Goal: Complete application form: Complete application form

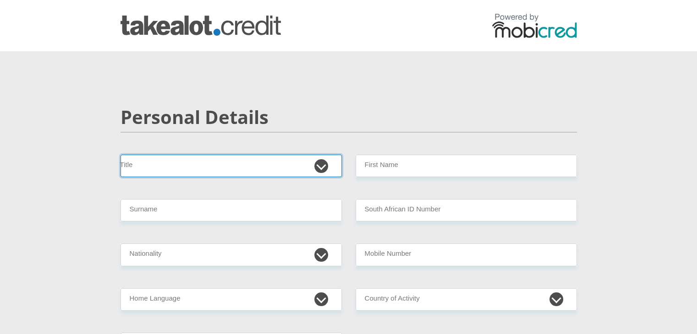
click at [317, 164] on select "Mr Ms Mrs Dr Other" at bounding box center [231, 166] width 221 height 22
select select "Ms"
click at [121, 155] on select "Mr Ms Mrs Dr Other" at bounding box center [231, 166] width 221 height 22
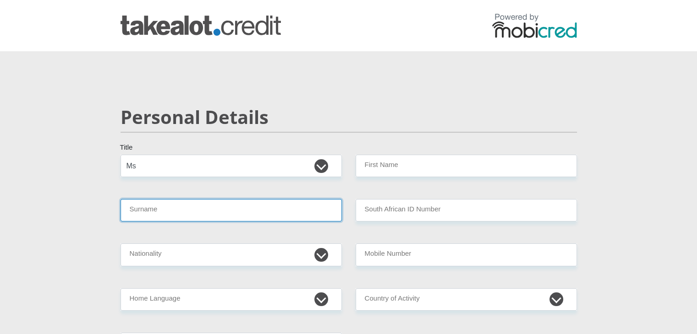
click at [310, 215] on input "Surname" at bounding box center [231, 210] width 221 height 22
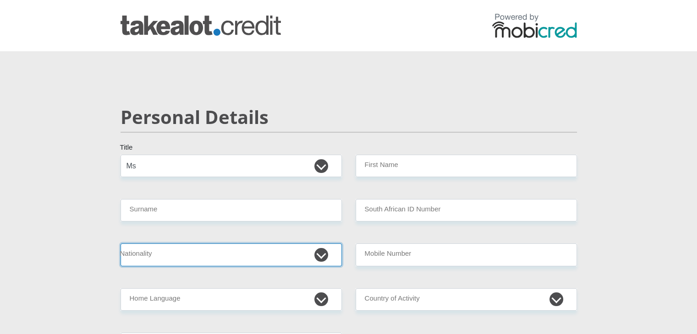
click at [237, 258] on select "South Africa Afghanistan Aland Islands Albania Algeria America Samoa American V…" at bounding box center [231, 255] width 221 height 22
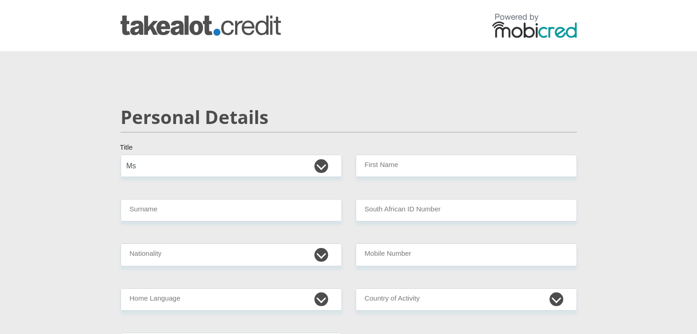
click at [407, 118] on h2 "Personal Details" at bounding box center [349, 117] width 456 height 22
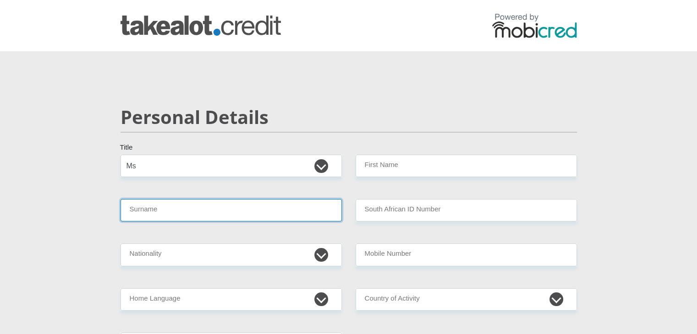
drag, startPoint x: 246, startPoint y: 212, endPoint x: 236, endPoint y: 209, distance: 9.4
click at [246, 212] on input "Surname" at bounding box center [231, 210] width 221 height 22
click at [154, 209] on input "Surname" at bounding box center [231, 210] width 221 height 22
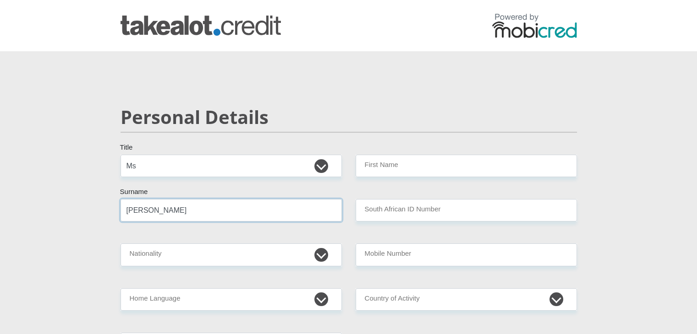
type input "Manuel"
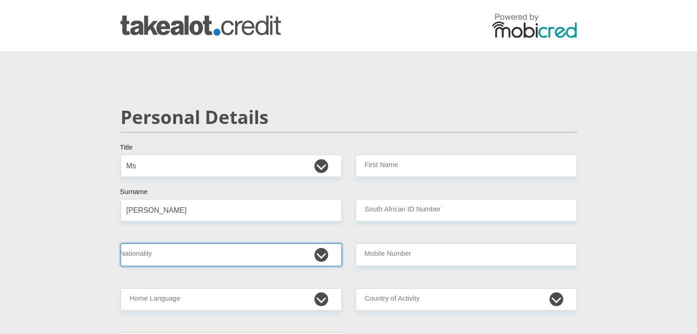
select select "ZAF"
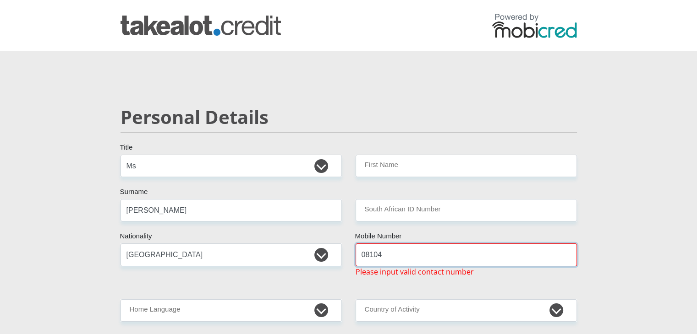
type input "0810463564"
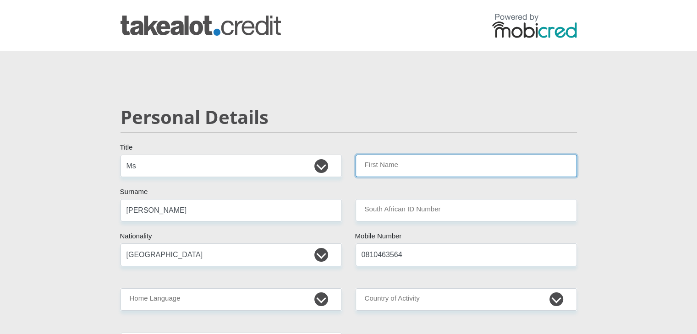
click at [401, 165] on input "First Name" at bounding box center [466, 166] width 221 height 22
type input "Savashni"
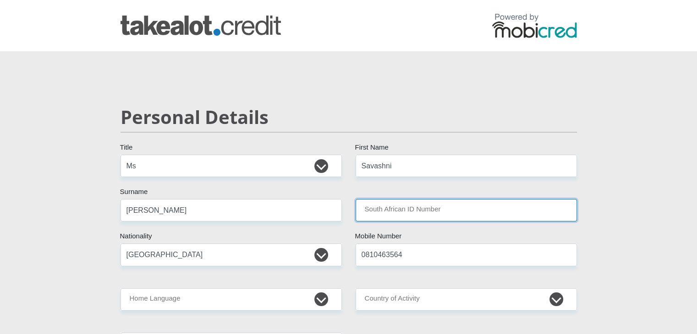
click at [412, 203] on input "South African ID Number" at bounding box center [466, 210] width 221 height 22
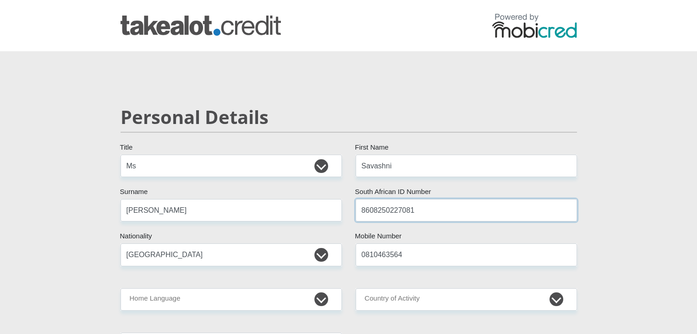
type input "8608250227081"
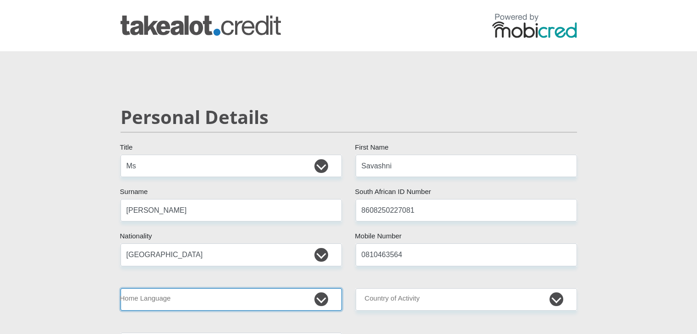
click at [214, 298] on select "Afrikaans English Sepedi South Ndebele Southern Sotho Swati Tsonga Tswana Venda…" at bounding box center [231, 300] width 221 height 22
select select "eng"
click at [121, 289] on select "Afrikaans English Sepedi South Ndebele Southern Sotho Swati Tsonga Tswana Venda…" at bounding box center [231, 300] width 221 height 22
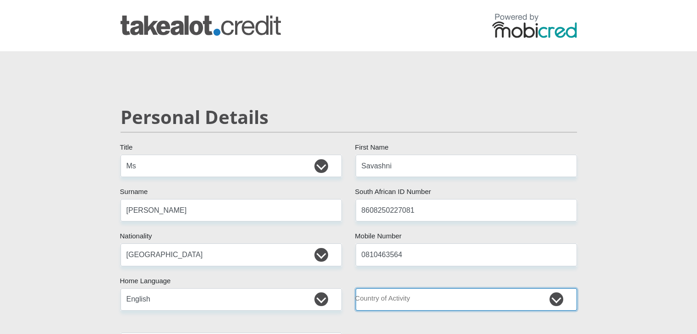
click at [400, 294] on select "South Africa Afghanistan Aland Islands Albania Algeria America Samoa American V…" at bounding box center [466, 300] width 221 height 22
select select "ZAF"
click at [356, 289] on select "South Africa Afghanistan Aland Islands Albania Algeria America Samoa American V…" at bounding box center [466, 300] width 221 height 22
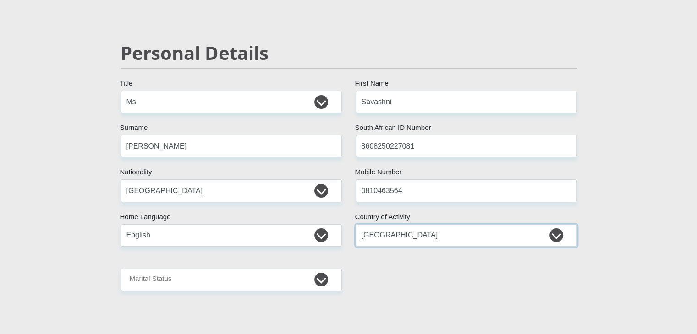
scroll to position [183, 0]
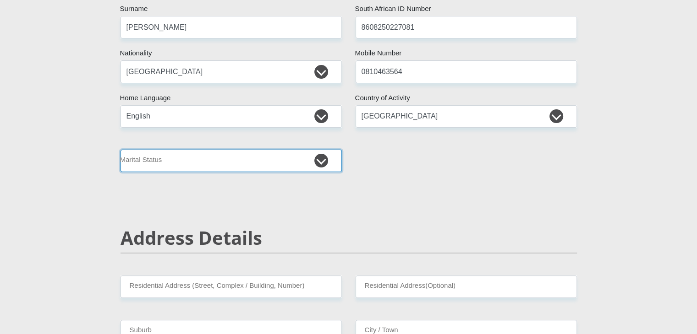
click at [336, 165] on select "Married ANC Single Divorced Widowed Married COP or Customary Law" at bounding box center [231, 161] width 221 height 22
select select "2"
click at [121, 150] on select "Married ANC Single Divorced Widowed Married COP or Customary Law" at bounding box center [231, 161] width 221 height 22
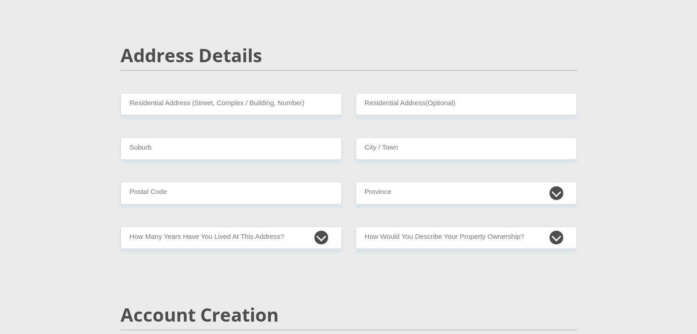
scroll to position [367, 0]
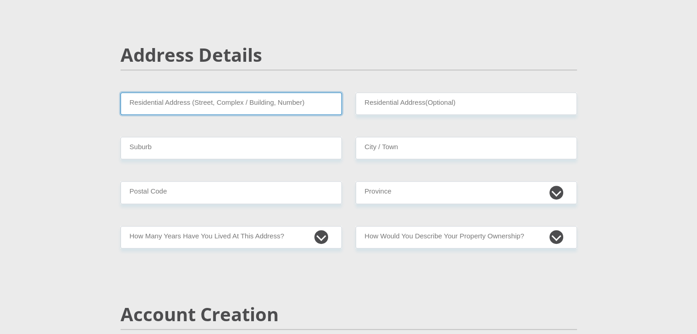
click at [225, 110] on input "Residential Address (Street, Complex / Building, Number)" at bounding box center [231, 104] width 221 height 22
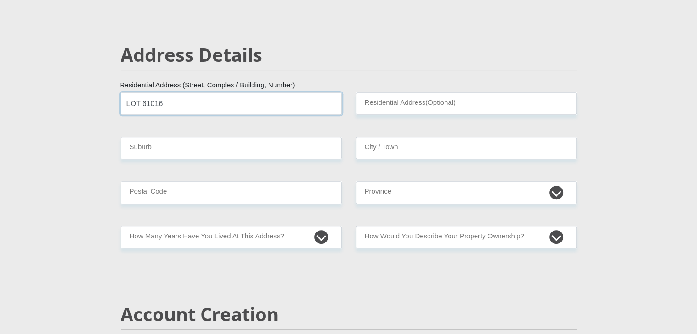
type input "LOT 61016"
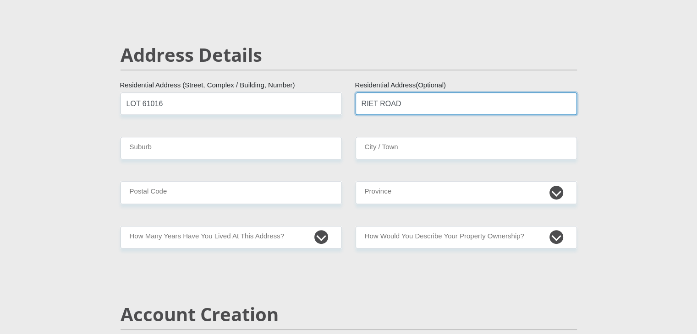
type input "RIET ROAD"
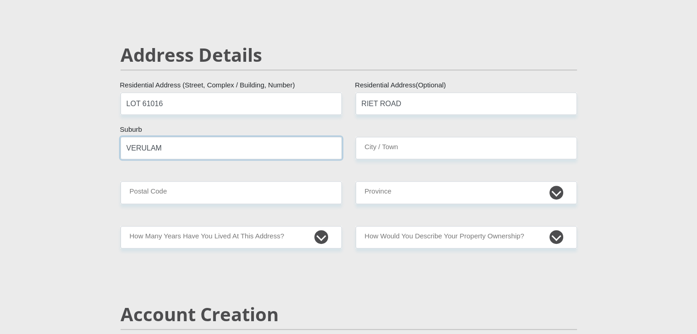
type input "VERULAM"
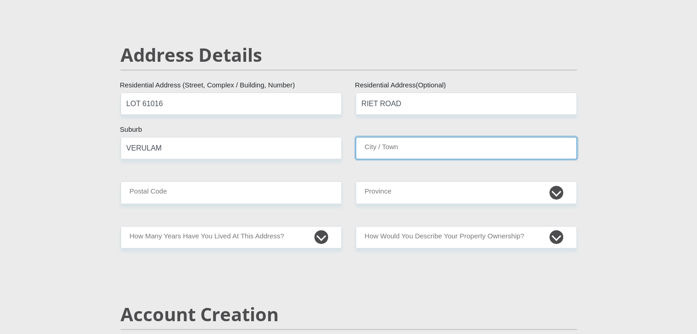
scroll to position [381, 0]
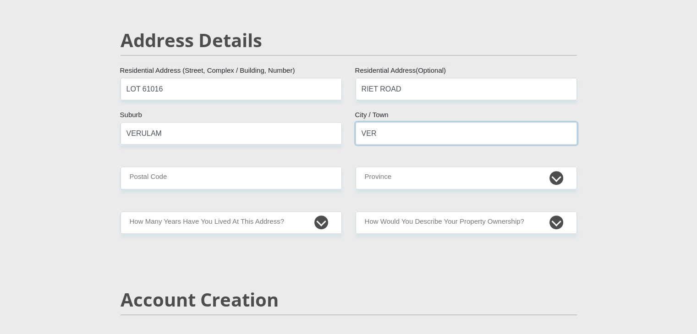
type input "Verulam"
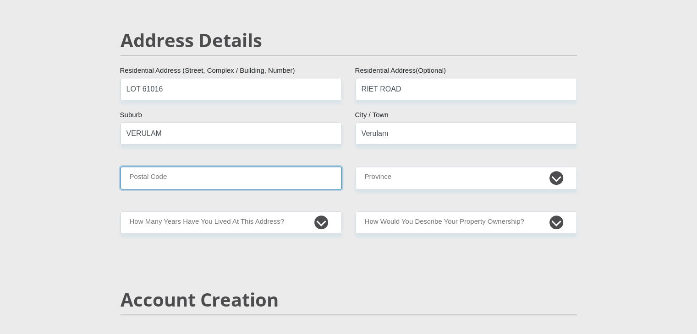
click at [268, 169] on input "Postal Code" at bounding box center [231, 178] width 221 height 22
type input "4399"
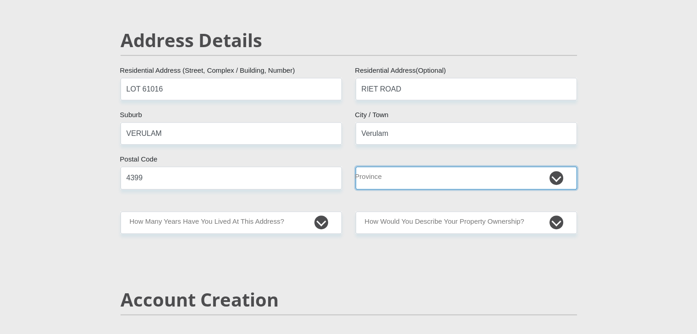
click at [405, 169] on select "Eastern Cape Free State Gauteng KwaZulu-Natal Limpopo Mpumalanga Northern Cape …" at bounding box center [466, 178] width 221 height 22
select select "KwaZulu-Natal"
click at [356, 167] on select "Eastern Cape Free State Gauteng KwaZulu-Natal Limpopo Mpumalanga Northern Cape …" at bounding box center [466, 178] width 221 height 22
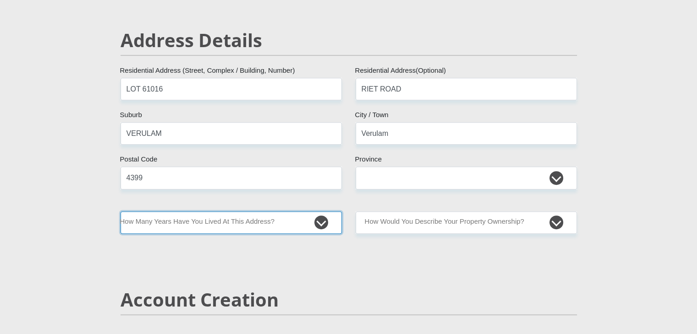
click at [318, 222] on select "less than 1 year 1-3 years 3-5 years 5+ years" at bounding box center [231, 223] width 221 height 22
select select "5"
click at [121, 212] on select "less than 1 year 1-3 years 3-5 years 5+ years" at bounding box center [231, 223] width 221 height 22
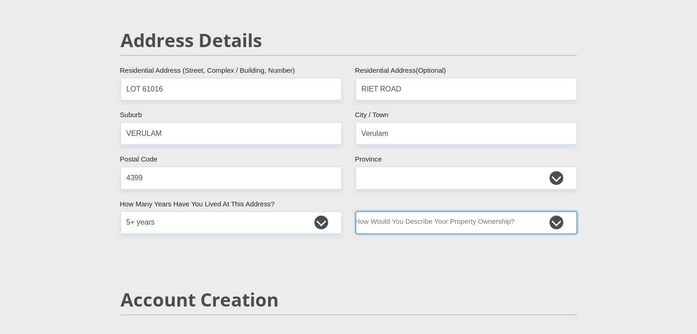
click at [452, 224] on select "Owned Rented Family Owned Company Dwelling" at bounding box center [466, 223] width 221 height 22
select select "Rented"
click at [356, 212] on select "Owned Rented Family Owned Company Dwelling" at bounding box center [466, 223] width 221 height 22
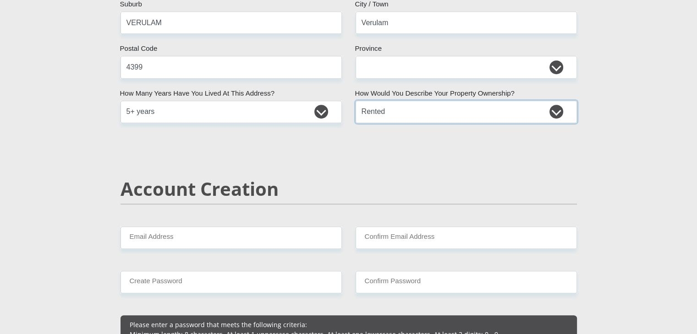
scroll to position [656, 0]
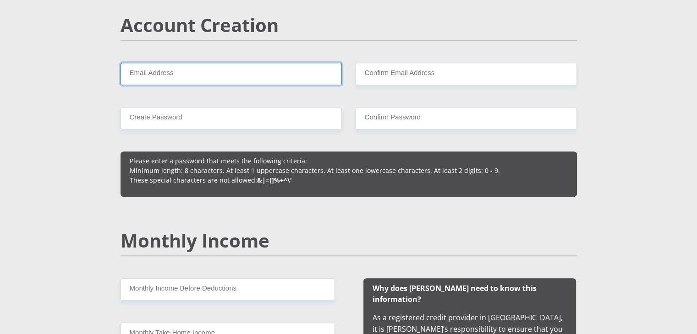
click at [196, 73] on input "Email Address" at bounding box center [231, 74] width 221 height 22
type input "Ronnel@hwbrokers.co.za"
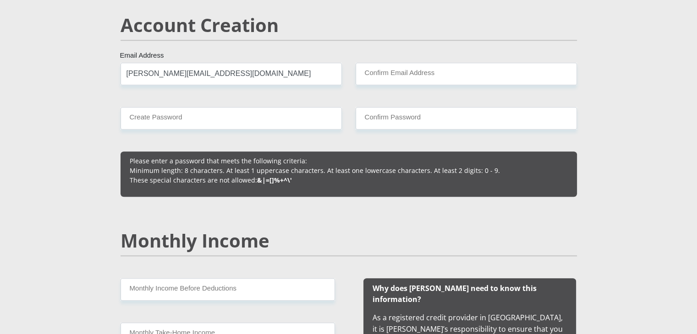
drag, startPoint x: 413, startPoint y: 60, endPoint x: 407, endPoint y: 74, distance: 14.8
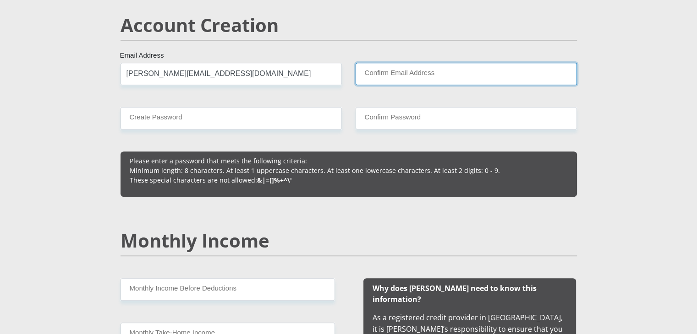
drag, startPoint x: 407, startPoint y: 74, endPoint x: 402, endPoint y: 77, distance: 5.9
click at [406, 75] on input "Confirm Email Address" at bounding box center [466, 74] width 221 height 22
type input "r"
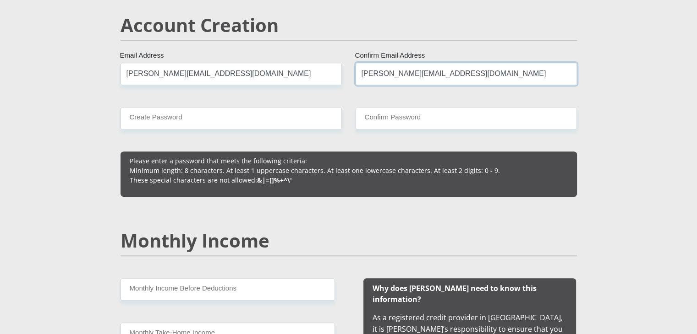
type input "Ronnel@hwbrokers.co.za"
type input "Ronnel123man@"
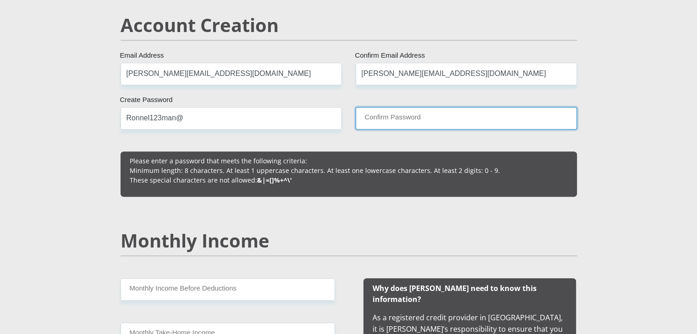
click at [405, 119] on input "Confirm Password" at bounding box center [466, 118] width 221 height 22
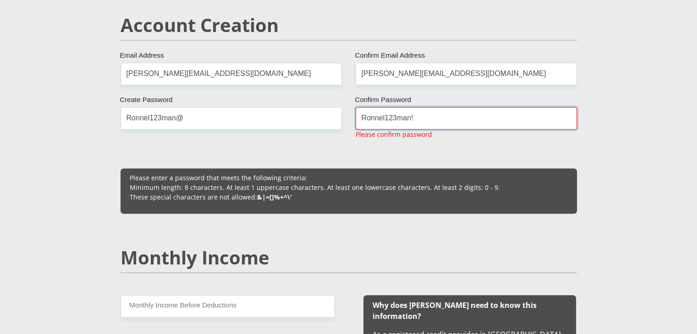
type input "Ronnel123man!"
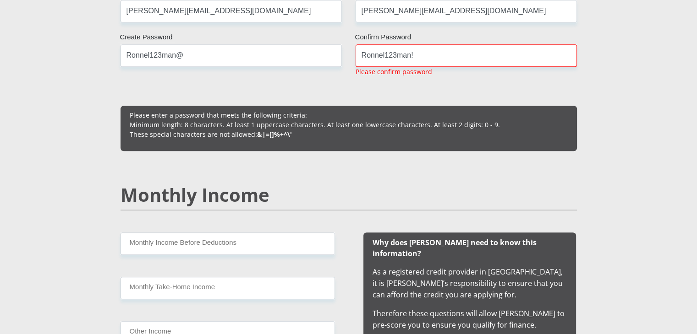
scroll to position [748, 0]
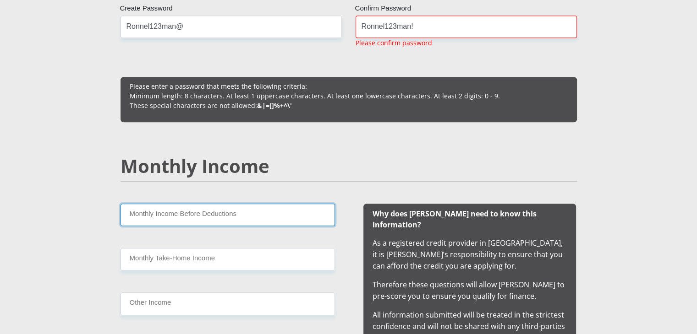
click at [217, 217] on input "Monthly Income Before Deductions" at bounding box center [228, 215] width 214 height 22
type input "29000"
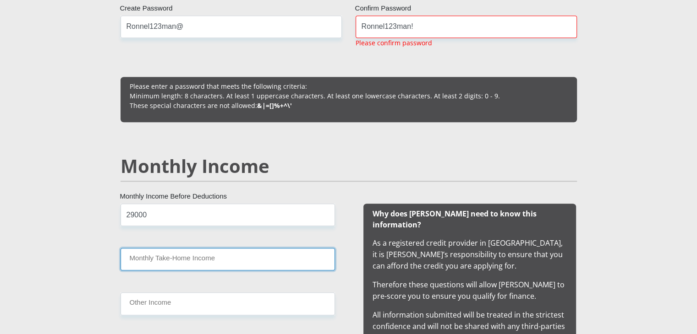
click at [189, 265] on input "Monthly Take-Home Income" at bounding box center [228, 259] width 214 height 22
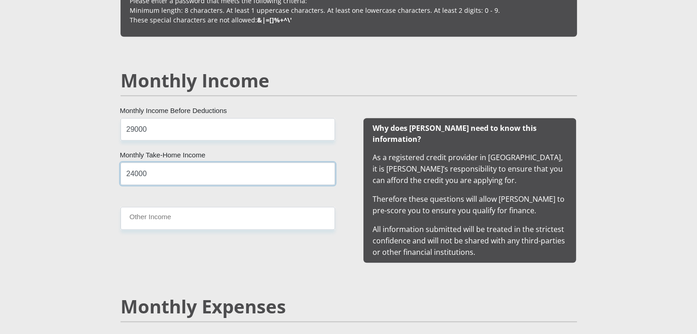
scroll to position [839, 0]
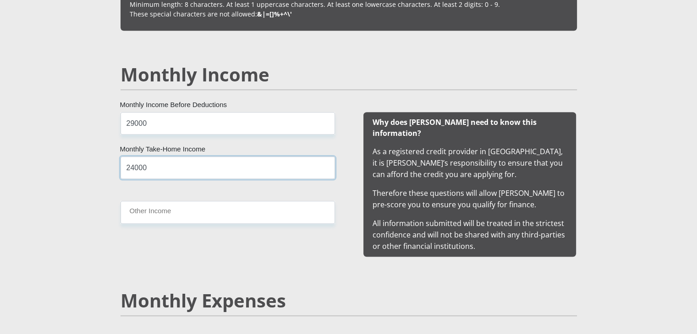
type input "24000"
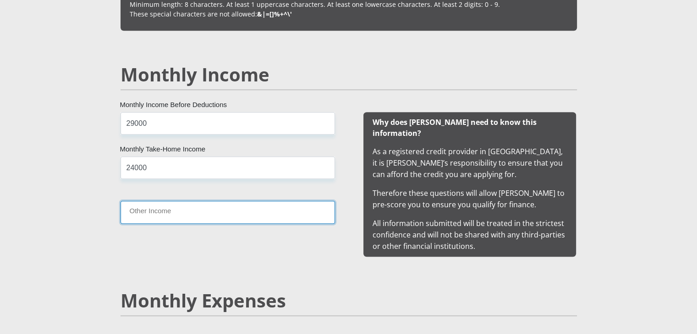
click at [143, 208] on input "Other Income" at bounding box center [228, 212] width 214 height 22
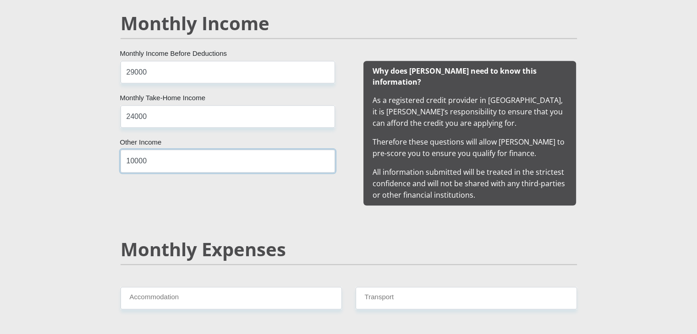
scroll to position [1068, 0]
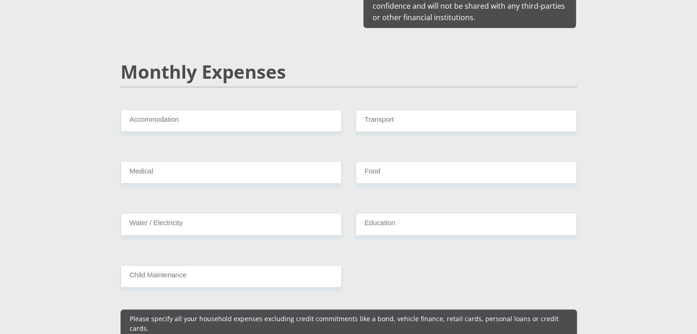
type input "10000"
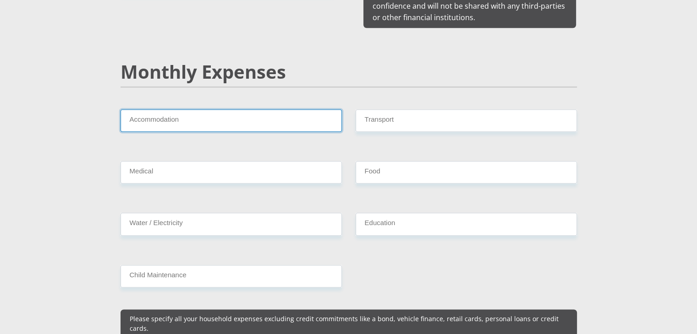
click at [154, 110] on input "Accommodation" at bounding box center [231, 121] width 221 height 22
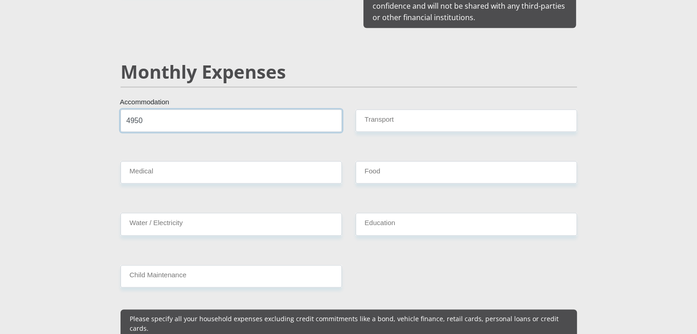
type input "4950"
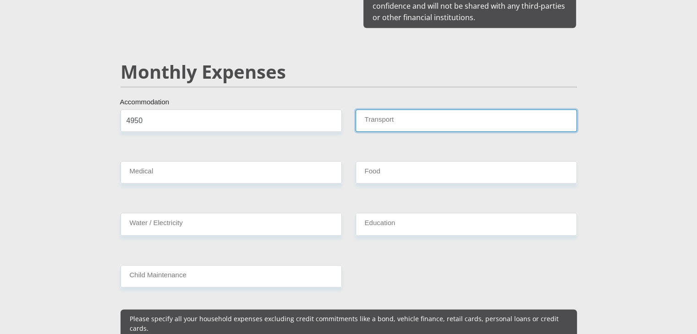
click at [431, 110] on input "Transport" at bounding box center [466, 121] width 221 height 22
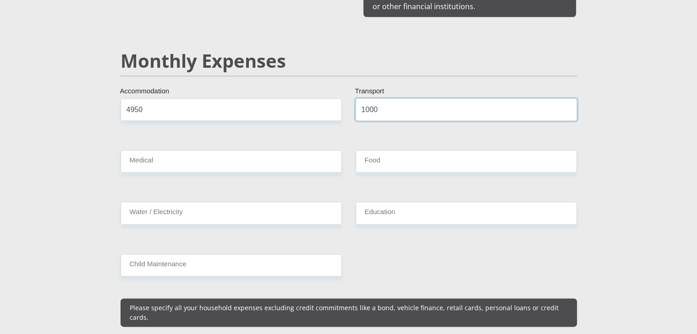
scroll to position [1114, 0]
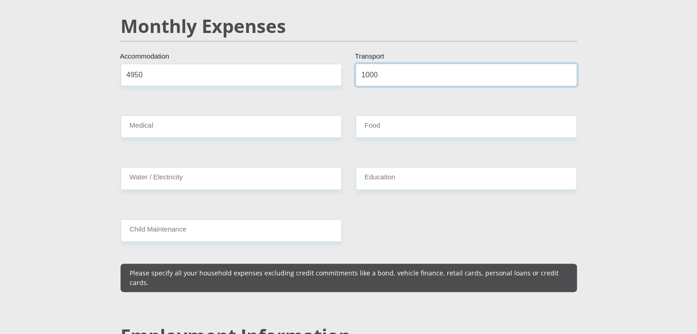
type input "1000"
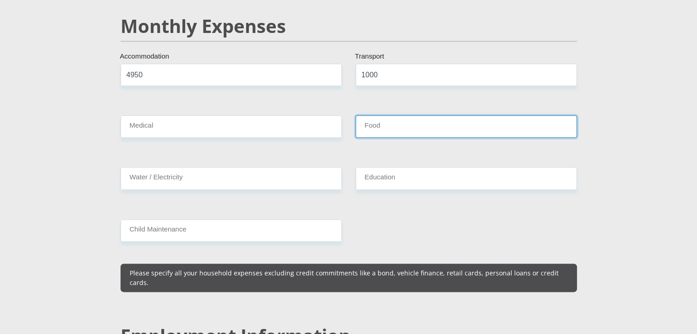
click at [376, 115] on input "Food" at bounding box center [466, 126] width 221 height 22
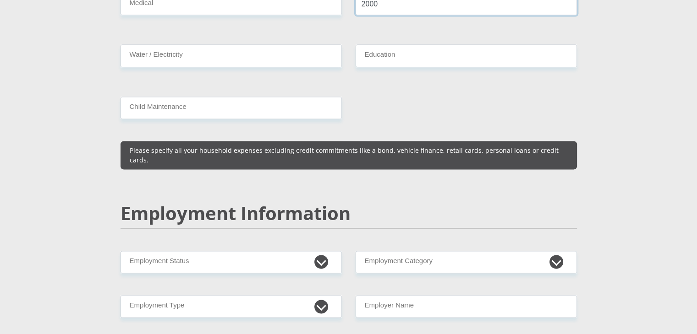
scroll to position [1252, 0]
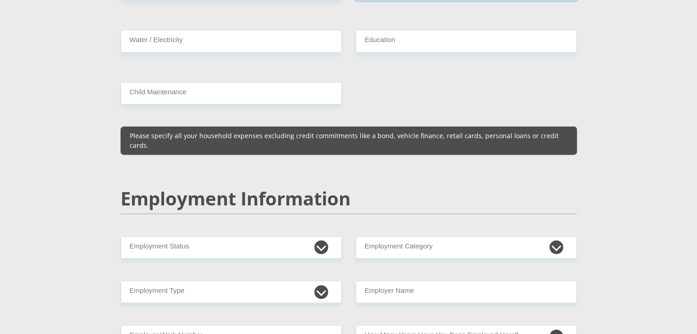
type input "2000"
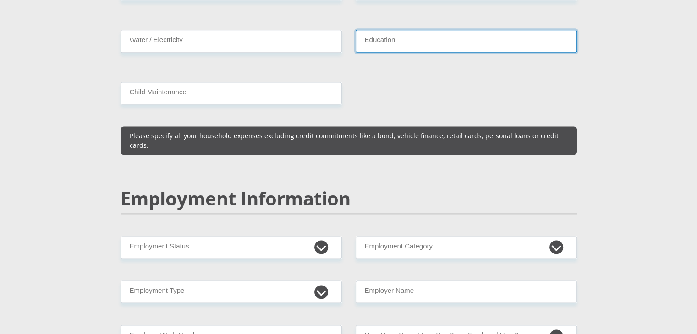
click at [393, 33] on input "Education" at bounding box center [466, 41] width 221 height 22
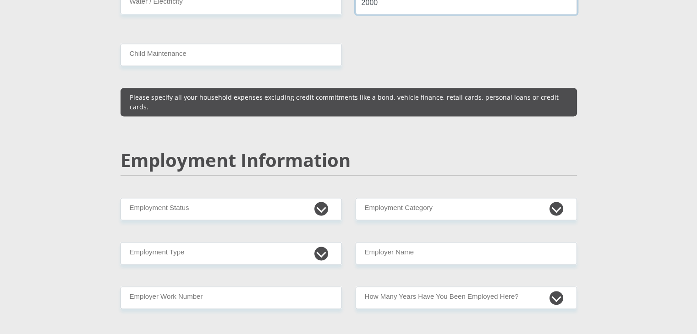
scroll to position [1343, 0]
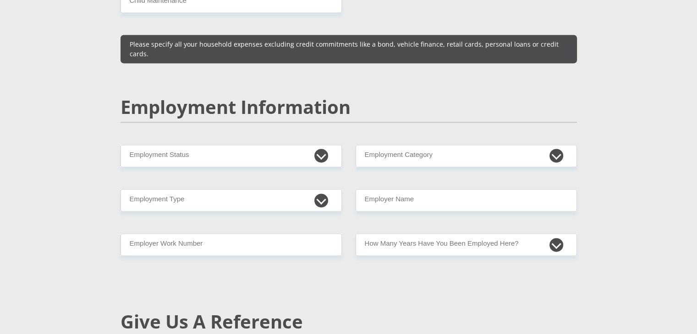
type input "2000"
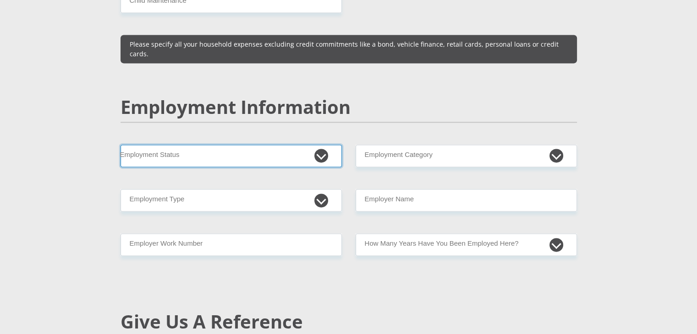
click at [317, 145] on select "Permanent/Full-time Part-time/Casual Contract Worker Self-Employed Housewife Re…" at bounding box center [231, 156] width 221 height 22
select select "1"
click at [121, 145] on select "Permanent/Full-time Part-time/Casual Contract Worker Self-Employed Housewife Re…" at bounding box center [231, 156] width 221 height 22
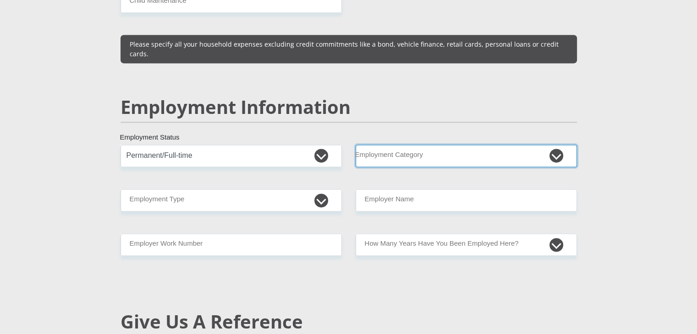
click at [447, 145] on select "AGRICULTURE ALCOHOL & TOBACCO CONSTRUCTION MATERIALS METALLURGY EQUIPMENT FOR R…" at bounding box center [466, 156] width 221 height 22
select select "76"
click at [356, 145] on select "AGRICULTURE ALCOHOL & TOBACCO CONSTRUCTION MATERIALS METALLURGY EQUIPMENT FOR R…" at bounding box center [466, 156] width 221 height 22
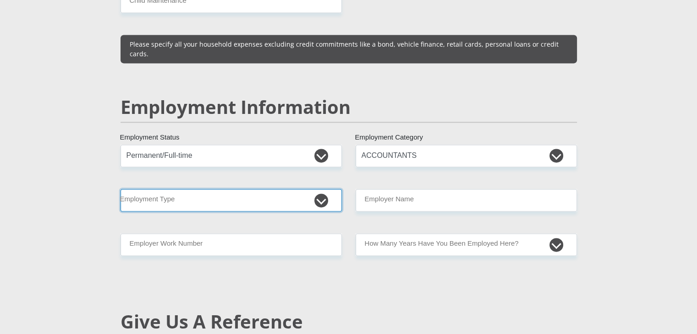
drag, startPoint x: 325, startPoint y: 178, endPoint x: 299, endPoint y: 183, distance: 27.0
click at [325, 189] on select "College/Lecturer Craft Seller Creative Driver Executive Farmer Forces - Non Com…" at bounding box center [231, 200] width 221 height 22
select select "Manager"
click at [121, 189] on select "College/Lecturer Craft Seller Creative Driver Executive Farmer Forces - Non Com…" at bounding box center [231, 200] width 221 height 22
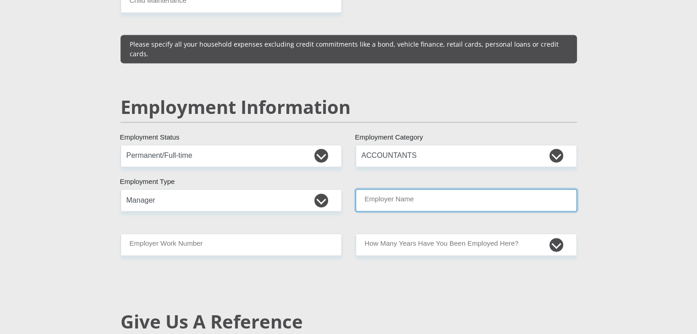
click at [413, 189] on input "Employer Name" at bounding box center [466, 200] width 221 height 22
type input "HWBrokers"
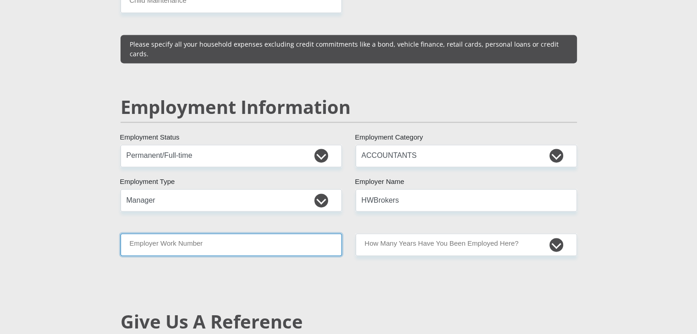
click at [227, 234] on input "Employer Work Number" at bounding box center [231, 245] width 221 height 22
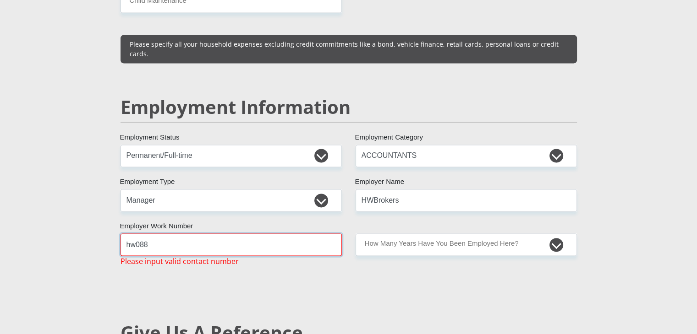
type input "hw088"
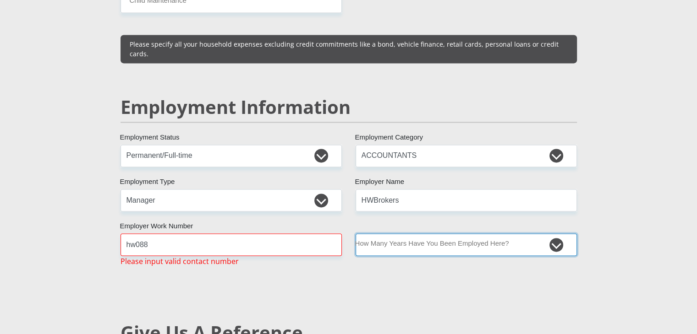
click at [429, 234] on select "less than 1 year 1-3 years 3-5 years 5+ years" at bounding box center [466, 245] width 221 height 22
select select "60"
click at [356, 234] on select "less than 1 year 1-3 years 3-5 years 5+ years" at bounding box center [466, 245] width 221 height 22
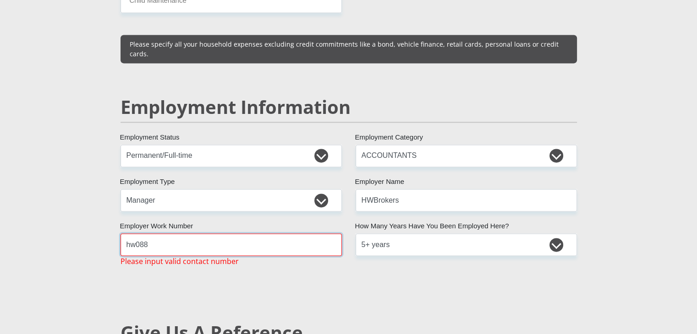
click at [219, 234] on input "hw088" at bounding box center [231, 245] width 221 height 22
drag, startPoint x: 166, startPoint y: 214, endPoint x: 107, endPoint y: 214, distance: 59.1
click at [107, 214] on div "Personal Details Mr Ms Mrs Dr Other Title Savashni First Name Manuel Surname 86…" at bounding box center [349, 139] width 522 height 2796
click at [177, 293] on div "Mr Ms Mrs Dr Other Title Savashni First Name Manuel Surname 8608250227081 South…" at bounding box center [349, 131] width 470 height 2641
drag, startPoint x: 182, startPoint y: 221, endPoint x: 112, endPoint y: 221, distance: 70.6
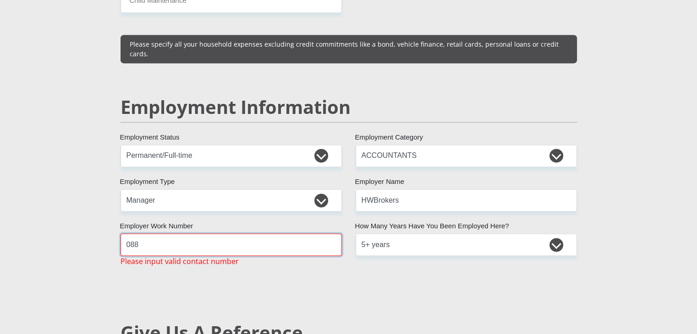
click at [112, 221] on div "Personal Details Mr Ms Mrs Dr Other Title Savashni First Name Manuel Surname 86…" at bounding box center [349, 139] width 522 height 2796
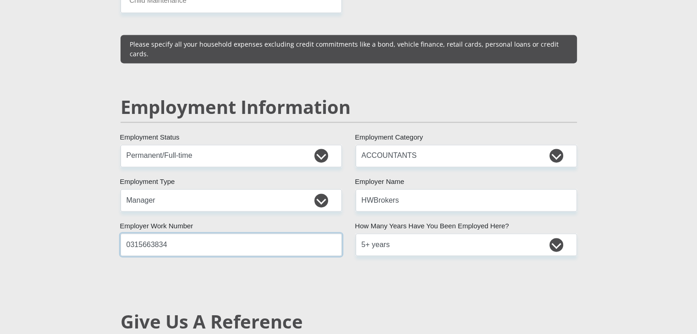
scroll to position [1572, 0]
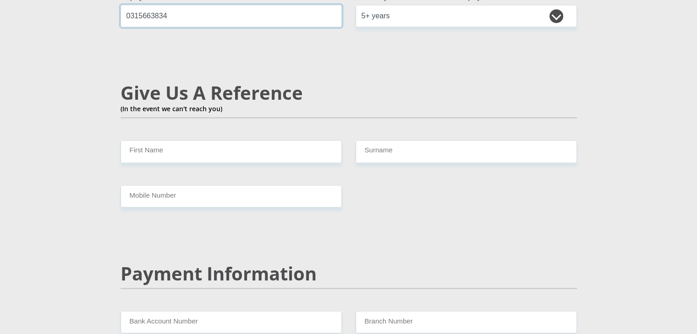
type input "0315663834"
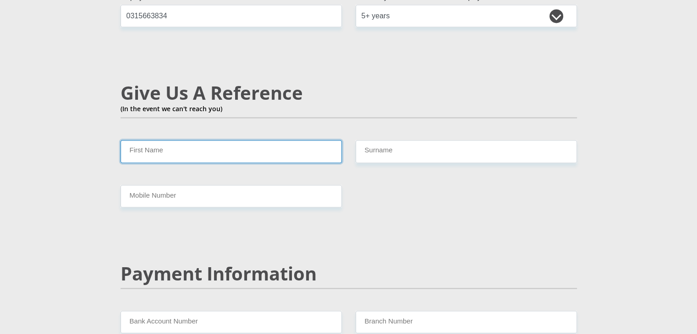
click at [193, 140] on input "First Name" at bounding box center [231, 151] width 221 height 22
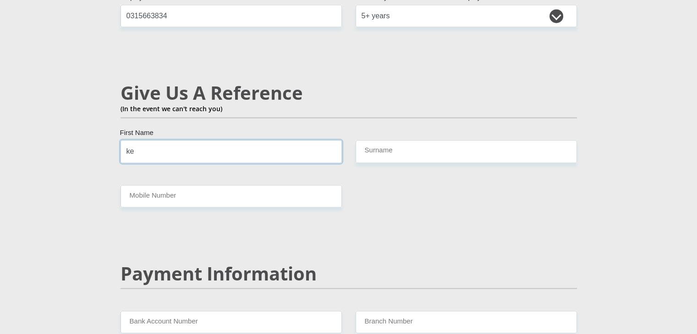
type input "k"
type input "Kelvin"
type input "Govender"
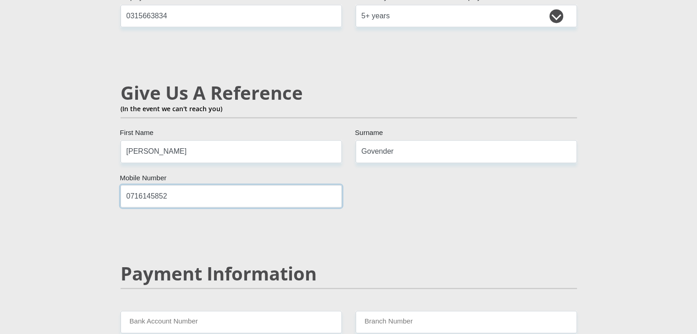
type input "0716145852"
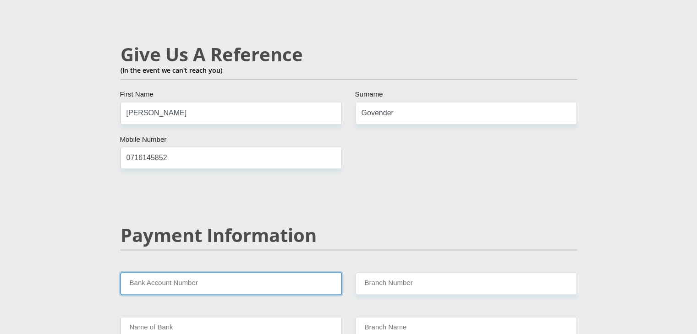
scroll to position [1726, 0]
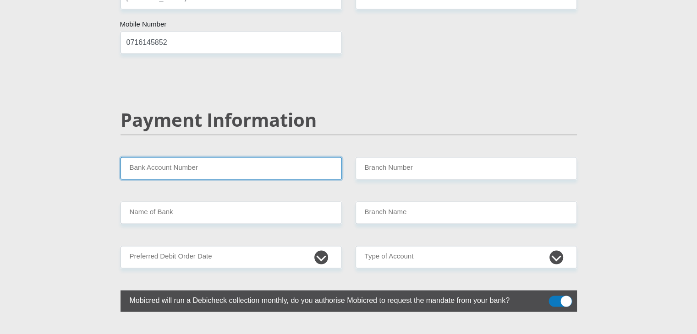
click at [172, 157] on input "Bank Account Number" at bounding box center [231, 168] width 221 height 22
type input "1774728743"
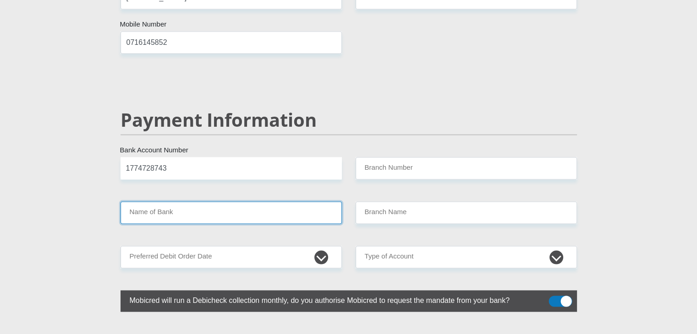
click at [175, 202] on input "Name of Bank" at bounding box center [231, 213] width 221 height 22
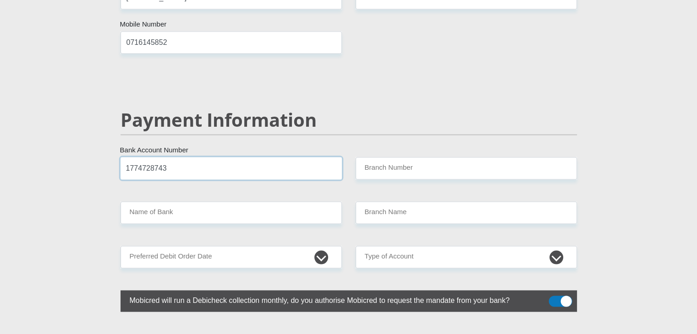
click at [182, 157] on input "1774728743" at bounding box center [231, 168] width 221 height 22
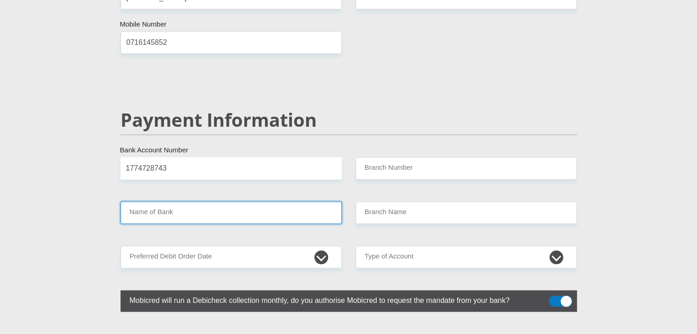
click at [185, 202] on input "Name of Bank" at bounding box center [231, 213] width 221 height 22
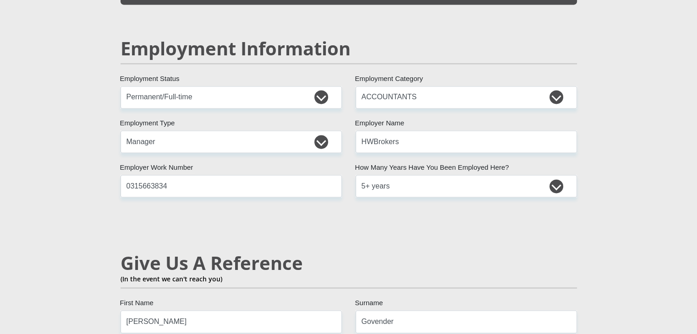
scroll to position [1406, 0]
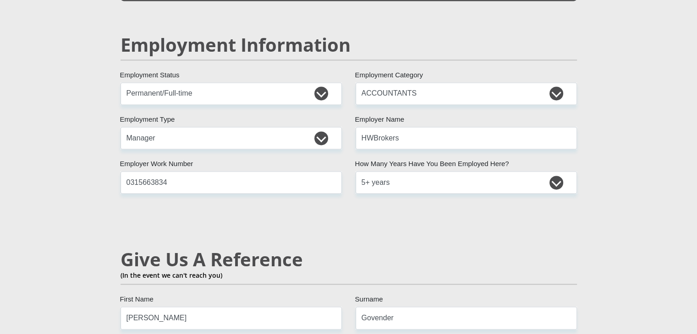
click at [386, 249] on h2 "Give Us A Reference" at bounding box center [349, 260] width 456 height 22
click at [372, 219] on div "Mr Ms Mrs Dr Other Title Savashni First Name Manuel Surname 8608250227081 South…" at bounding box center [349, 64] width 470 height 2630
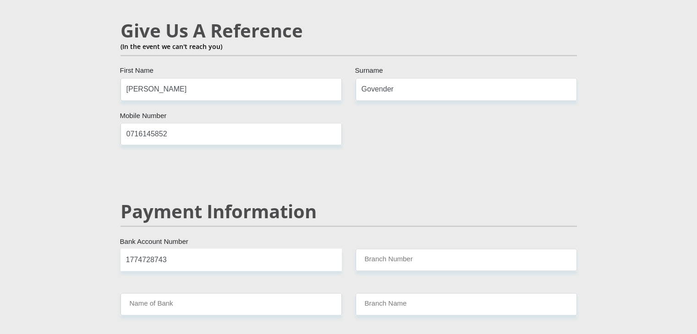
scroll to position [1726, 0]
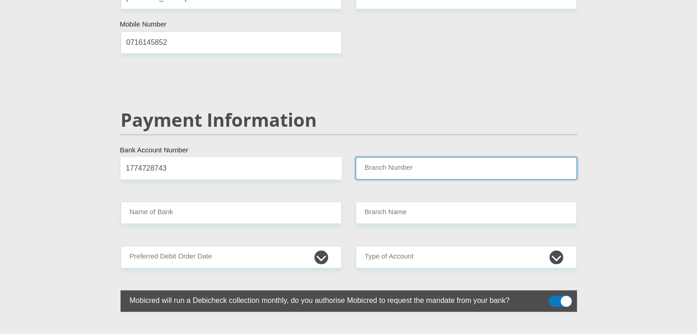
click at [378, 157] on input "Branch Number" at bounding box center [466, 168] width 221 height 22
drag, startPoint x: 391, startPoint y: 146, endPoint x: 322, endPoint y: 142, distance: 69.3
type input "470010"
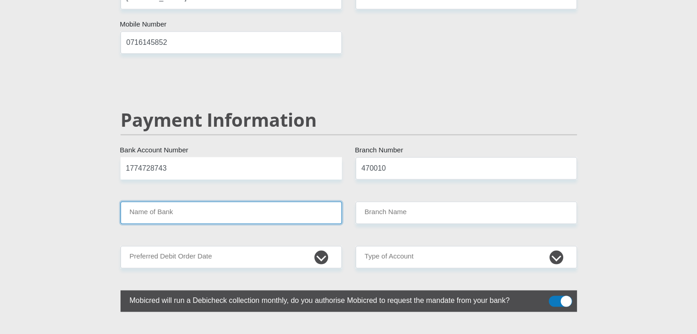
type input "CAPITEC BANK LIMITED"
type input "CAPITEC BANK CPC"
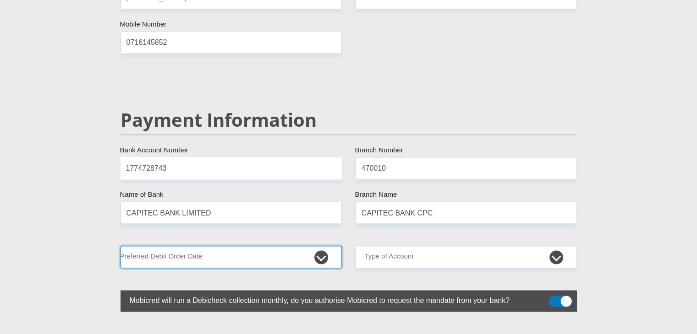
click at [311, 246] on select "1st 2nd 3rd 4th 5th 7th 18th 19th 20th 21st 22nd 23rd 24th 25th 26th 27th 28th …" at bounding box center [231, 257] width 221 height 22
select select "25"
click at [121, 246] on select "1st 2nd 3rd 4th 5th 7th 18th 19th 20th 21st 22nd 23rd 24th 25th 26th 27th 28th …" at bounding box center [231, 257] width 221 height 22
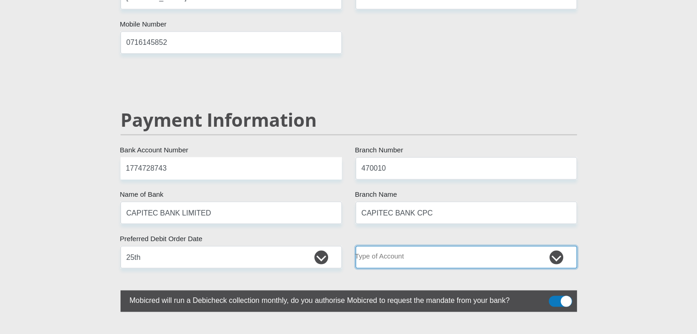
click at [375, 246] on select "Cheque Savings" at bounding box center [466, 257] width 221 height 22
select select "SAV"
click at [356, 246] on select "Cheque Savings" at bounding box center [466, 257] width 221 height 22
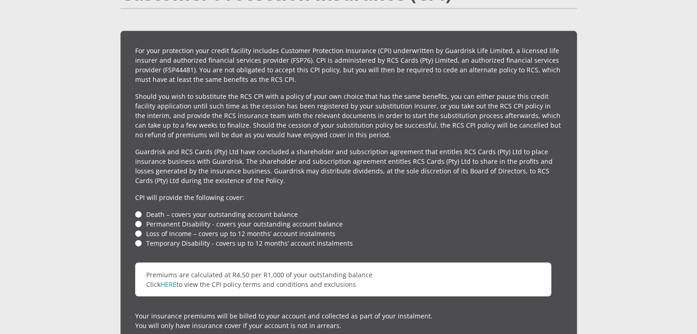
scroll to position [2139, 0]
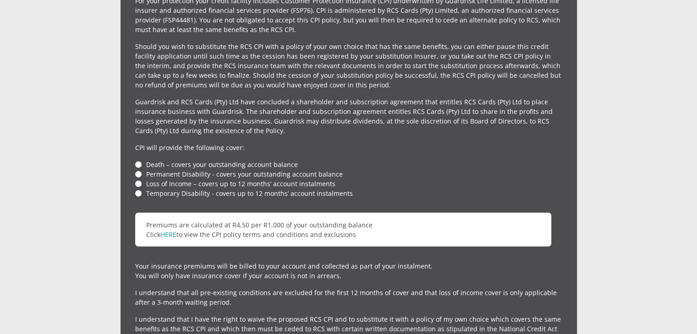
click at [132, 160] on div "For your protection your credit facility includes Customer Protection Insurance…" at bounding box center [349, 173] width 456 height 384
click at [133, 142] on div "For your protection your credit facility includes Customer Protection Insurance…" at bounding box center [349, 173] width 456 height 384
click at [137, 170] on li "Permanent Disability - covers your outstanding account balance" at bounding box center [348, 175] width 427 height 10
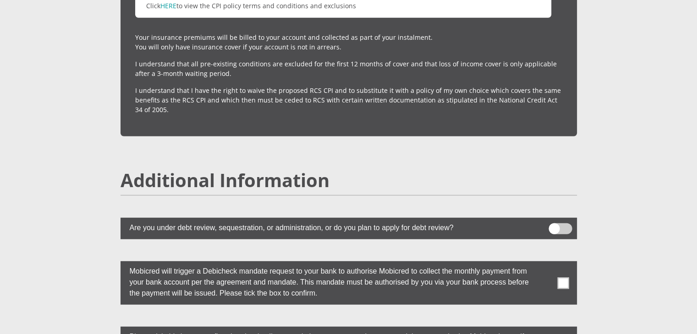
scroll to position [2505, 0]
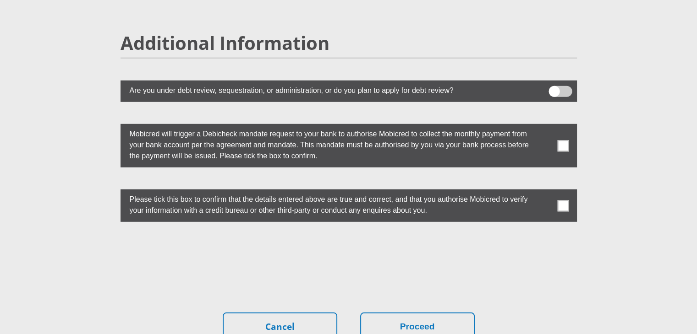
click at [559, 140] on span at bounding box center [562, 145] width 11 height 11
click at [545, 126] on input "checkbox" at bounding box center [545, 126] width 0 height 0
click at [555, 190] on label at bounding box center [349, 206] width 456 height 33
click at [545, 192] on input "checkbox" at bounding box center [545, 192] width 0 height 0
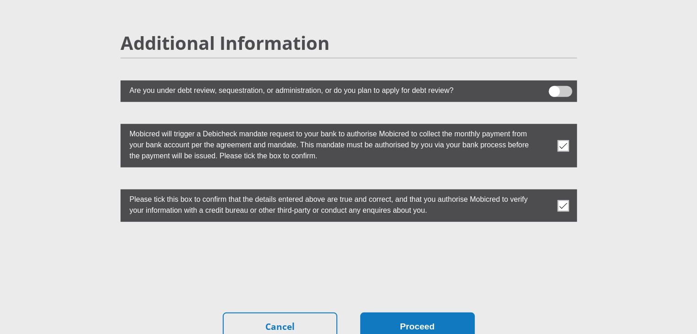
click at [405, 313] on button "Proceed" at bounding box center [417, 327] width 115 height 29
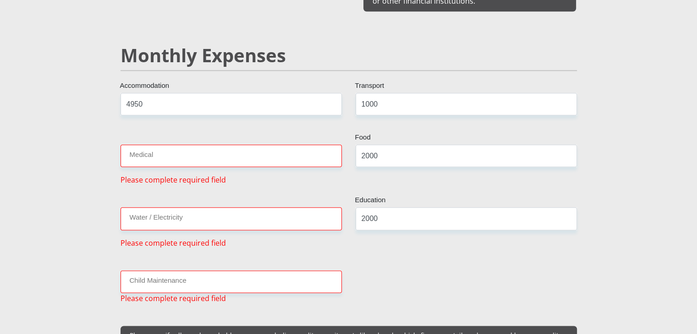
scroll to position [1064, 0]
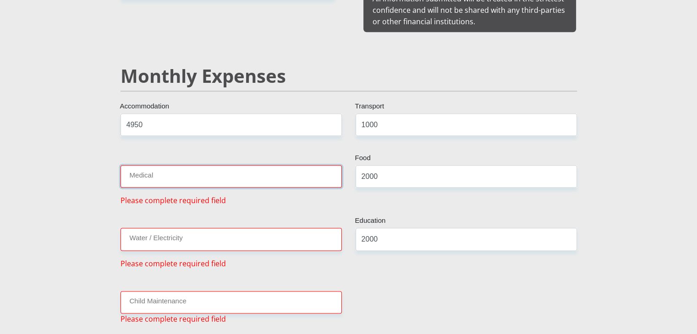
click at [195, 172] on input "Medical" at bounding box center [231, 176] width 221 height 22
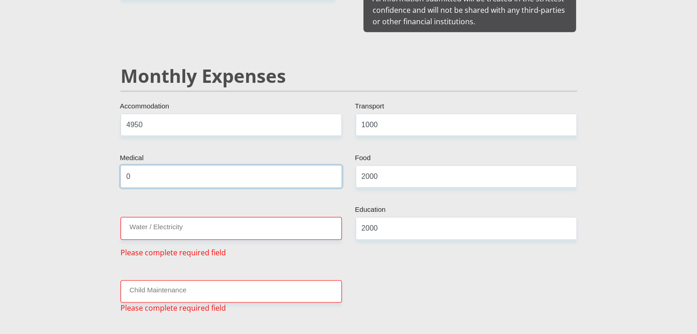
type input "0"
click at [194, 217] on input "Water / Electricity" at bounding box center [231, 228] width 221 height 22
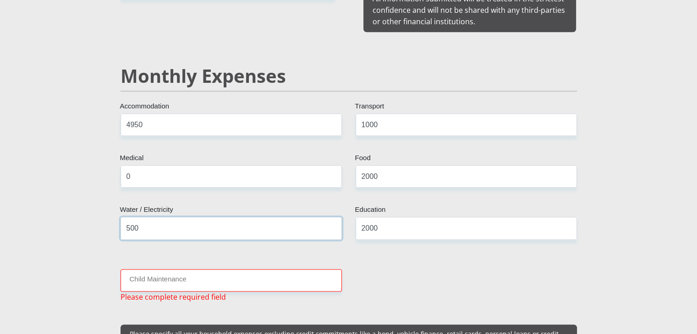
type input "500"
click at [210, 271] on input "Child Maintenance" at bounding box center [231, 280] width 221 height 22
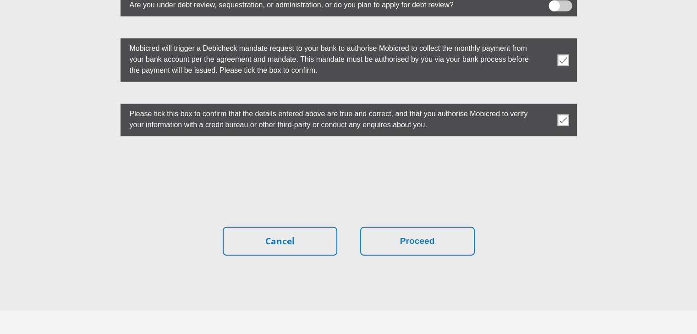
scroll to position [2597, 0]
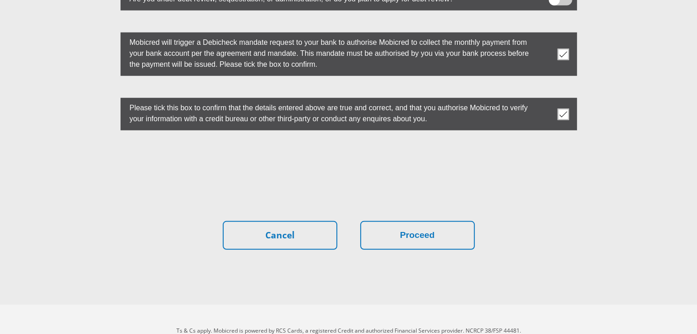
type input "0"
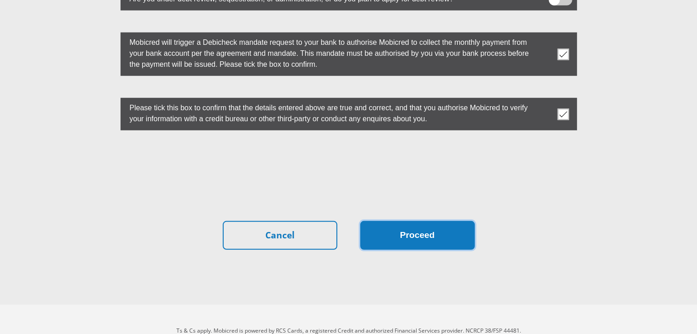
click at [406, 221] on button "Proceed" at bounding box center [417, 235] width 115 height 29
click at [416, 221] on button "Proceed" at bounding box center [417, 235] width 115 height 29
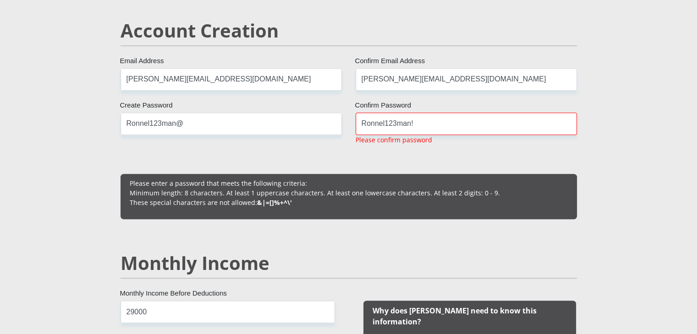
scroll to position [641, 0]
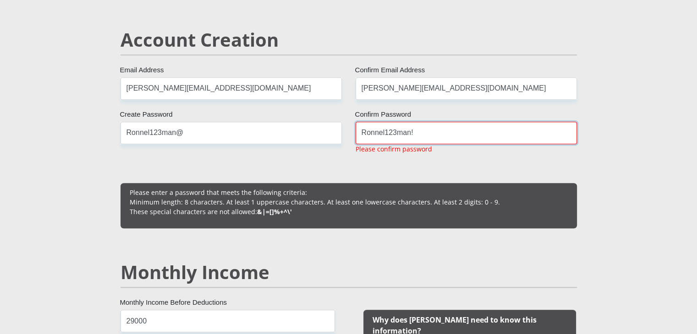
click at [407, 136] on input "Ronnel123man!" at bounding box center [466, 133] width 221 height 22
click at [425, 134] on input "Ronnel123man!" at bounding box center [466, 133] width 221 height 22
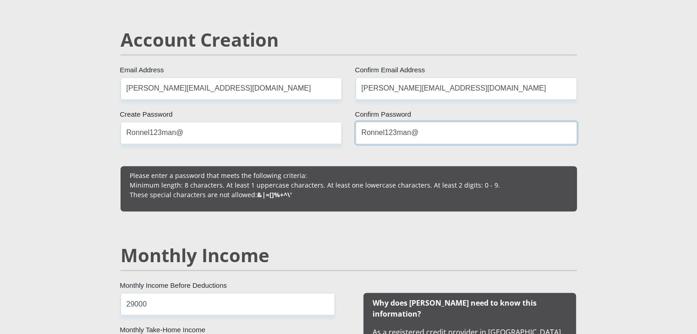
type input "Ronnel123man@"
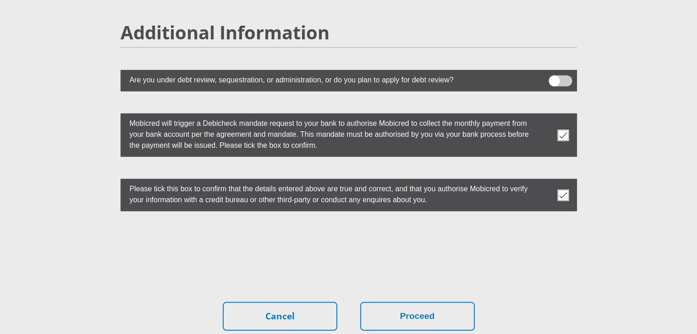
scroll to position [2581, 0]
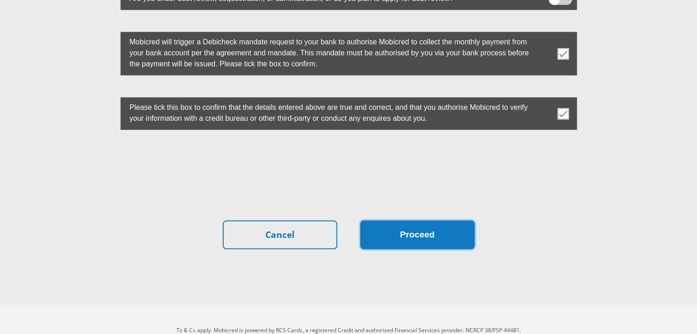
click at [425, 221] on button "Proceed" at bounding box center [417, 235] width 115 height 29
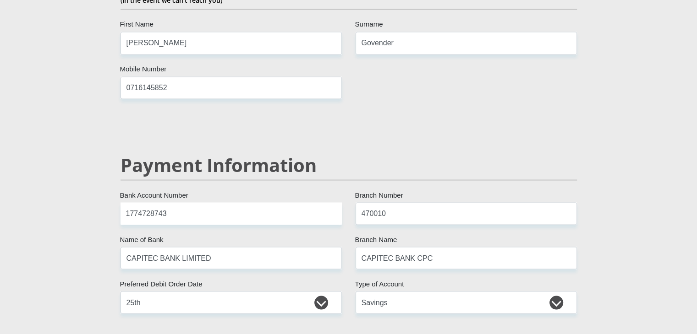
scroll to position [1343, 0]
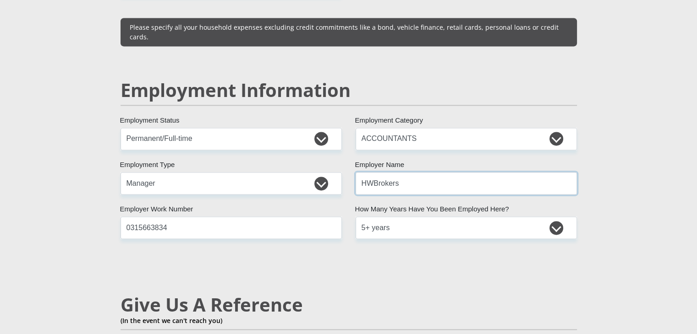
click at [497, 172] on input "HWBrokers" at bounding box center [466, 183] width 221 height 22
click at [374, 172] on input "HWBrokers" at bounding box center [466, 183] width 221 height 22
type input "HWBrokers"
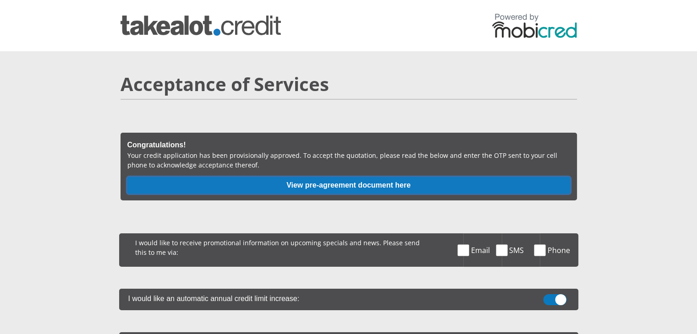
click at [330, 189] on button "View pre-agreement document here" at bounding box center [348, 185] width 443 height 16
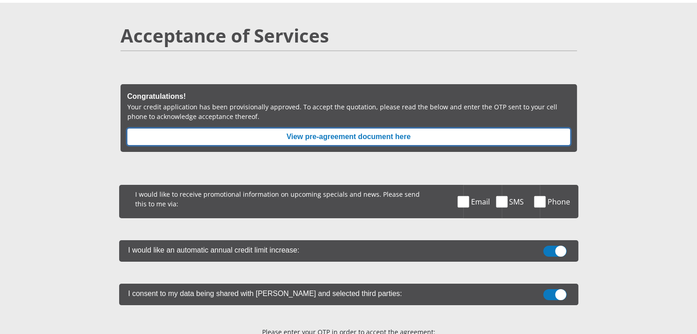
scroll to position [92, 0]
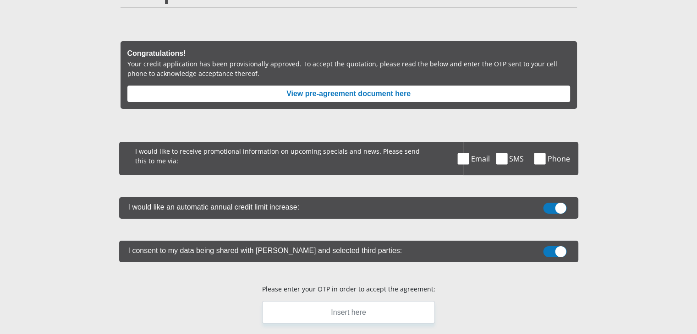
click at [465, 158] on span at bounding box center [463, 158] width 11 height 11
click at [473, 144] on input "Email" at bounding box center [473, 144] width 0 height 0
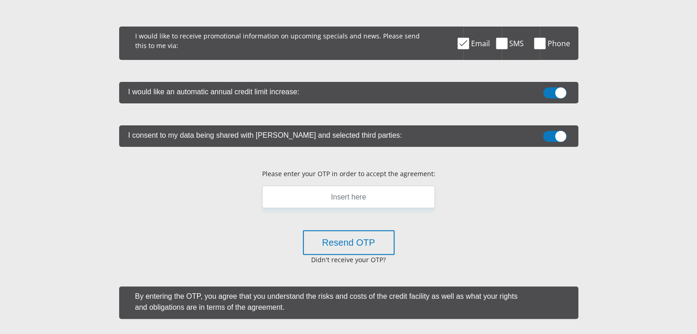
scroll to position [229, 0]
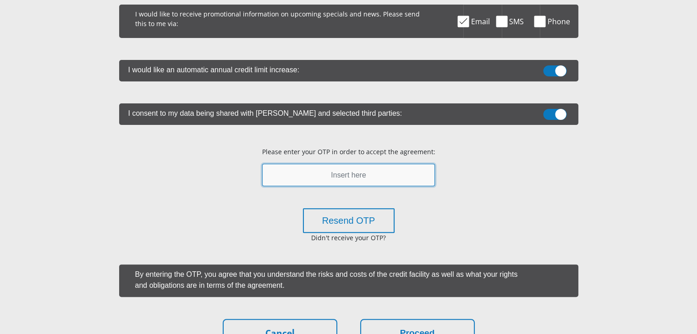
click at [390, 175] on input "text" at bounding box center [348, 175] width 173 height 22
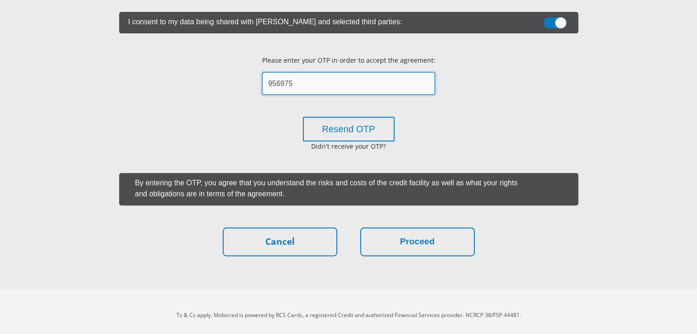
scroll to position [327, 0]
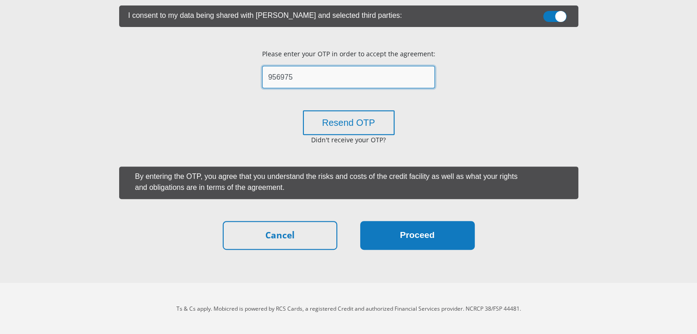
type input "956975"
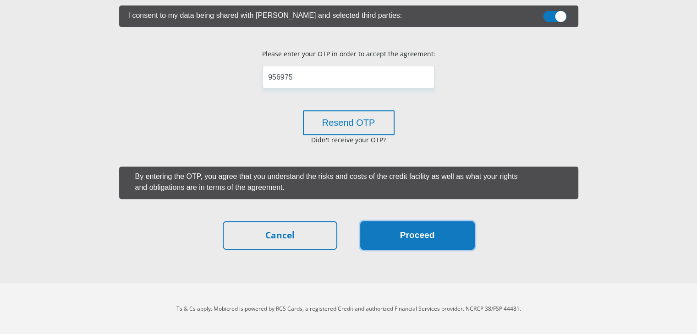
click at [396, 239] on button "Proceed" at bounding box center [417, 235] width 115 height 29
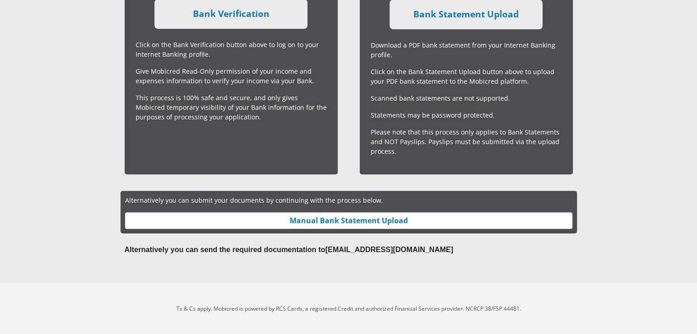
scroll to position [226, 0]
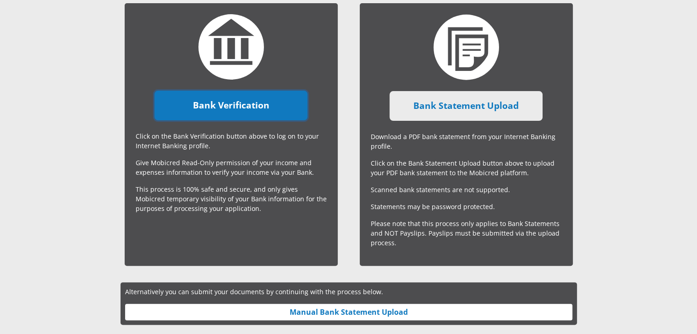
click at [216, 107] on link "Bank Verification" at bounding box center [230, 106] width 153 height 30
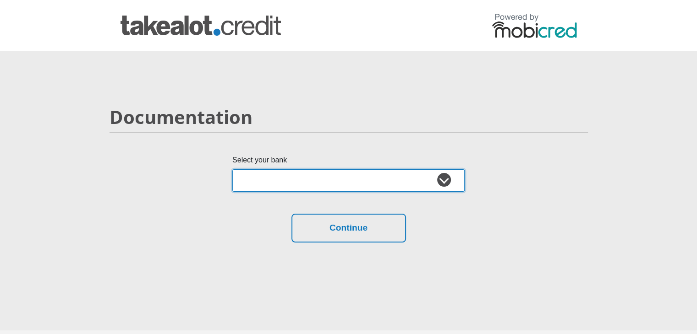
click at [324, 183] on select "Absa Capitec Bank Discovery Bank First National Bank Nedbank Standard Bank Tyme…" at bounding box center [348, 181] width 232 height 22
select select "{"id":"2","title":"Capitec Bank","institution":"Capitec","alias":"capitec","cou…"
click at [232, 170] on select "Absa Capitec Bank Discovery Bank First National Bank Nedbank Standard Bank Tyme…" at bounding box center [348, 181] width 232 height 22
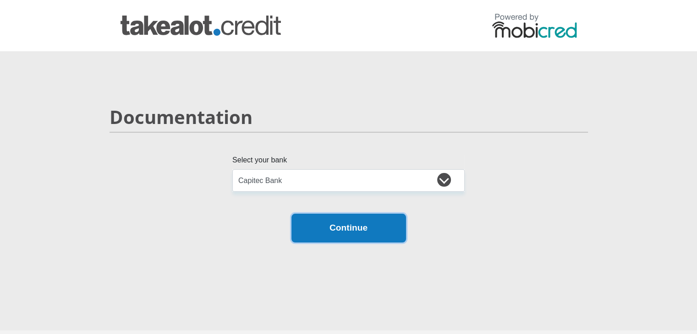
click at [324, 229] on button "Continue" at bounding box center [348, 228] width 115 height 29
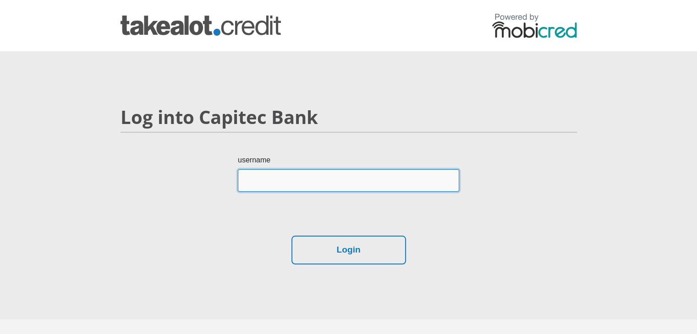
click at [305, 184] on input "username" at bounding box center [348, 181] width 221 height 22
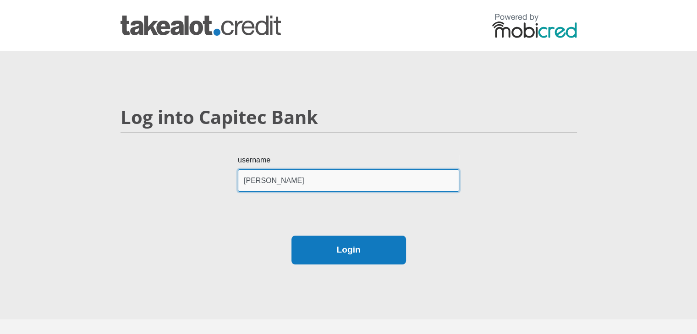
type input "[PERSON_NAME]"
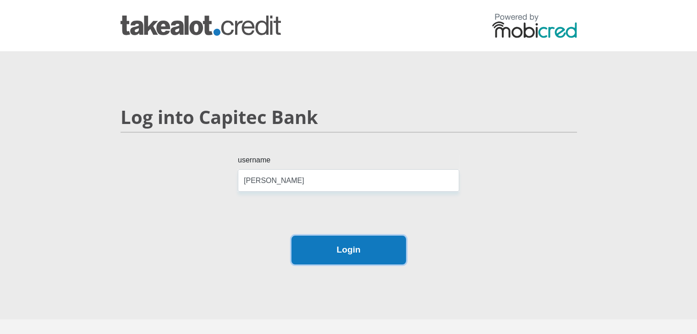
click at [327, 249] on button "Login" at bounding box center [348, 250] width 115 height 29
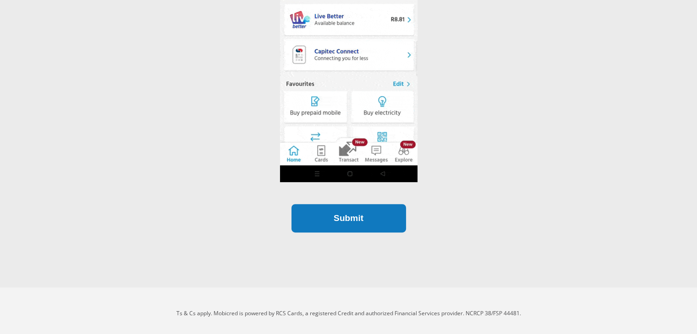
scroll to position [336, 0]
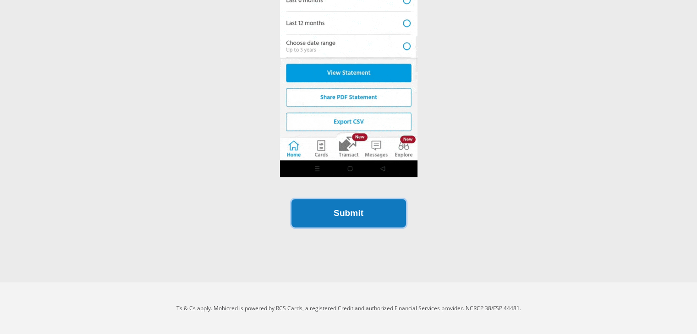
click at [350, 223] on button "Submit" at bounding box center [348, 213] width 115 height 29
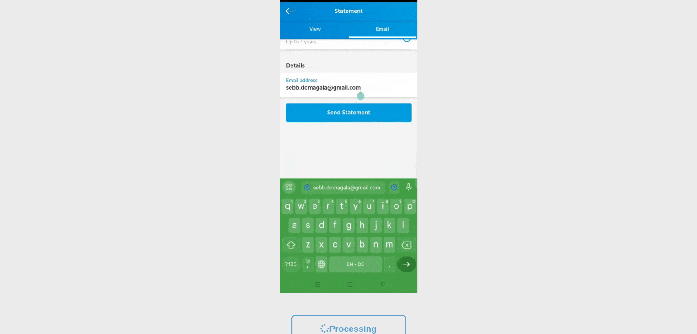
scroll to position [0, 0]
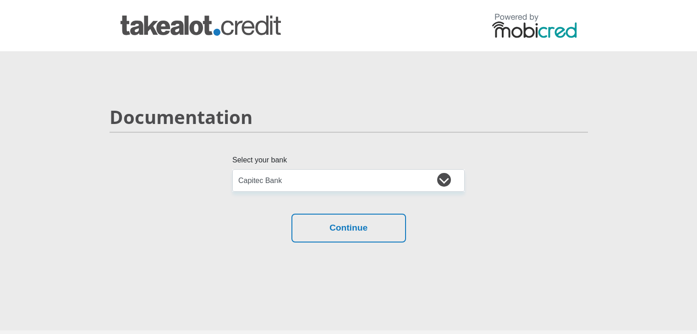
select select "{"id":"2","title":"Capitec Bank","institution":"Capitec","alias":"capitec","cou…"
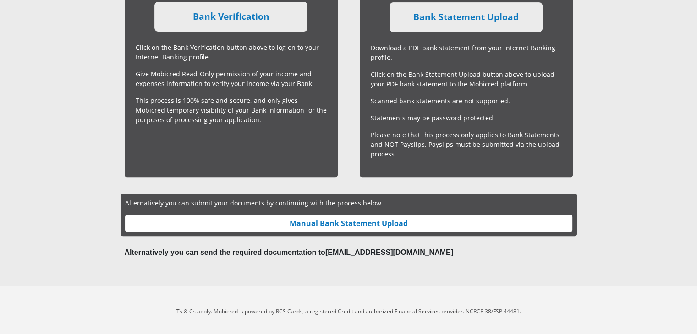
scroll to position [318, 0]
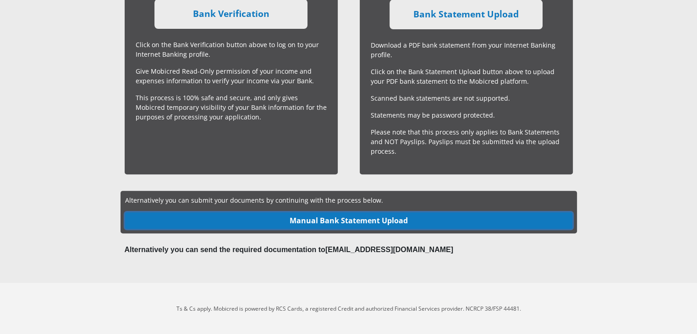
click at [367, 220] on link "Manual Bank Statement Upload" at bounding box center [348, 221] width 447 height 16
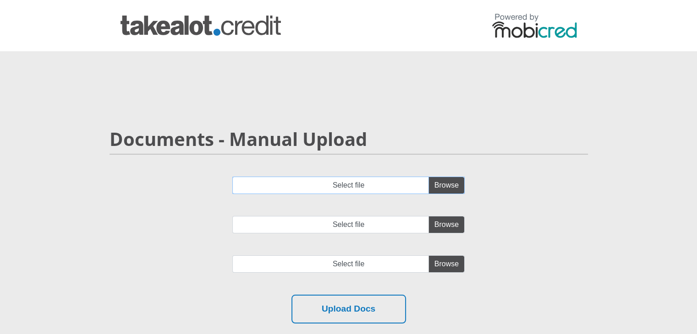
click at [438, 187] on input "Select file" at bounding box center [348, 185] width 232 height 17
type input "C:\fakepath\account_statement_[DATE]_to_[DATE].pdf"
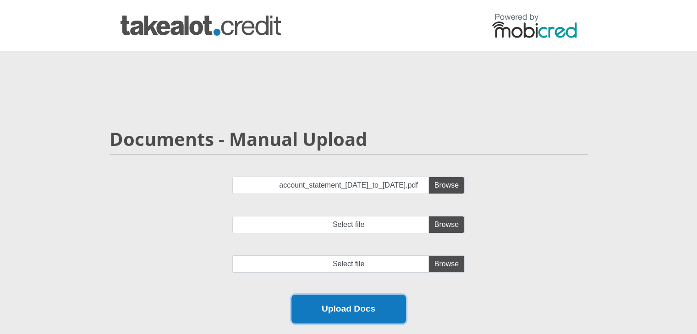
drag, startPoint x: 376, startPoint y: 310, endPoint x: 388, endPoint y: 298, distance: 16.5
click at [376, 310] on button "Upload Docs" at bounding box center [348, 309] width 115 height 29
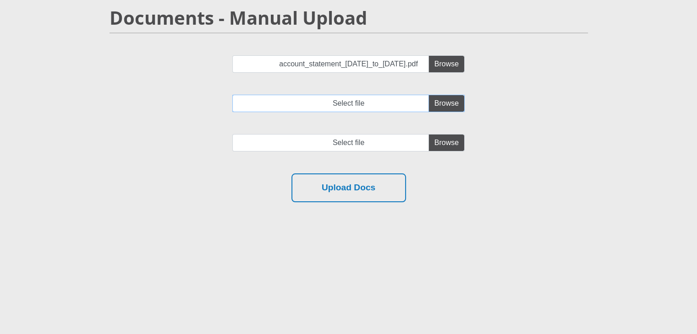
scroll to position [137, 0]
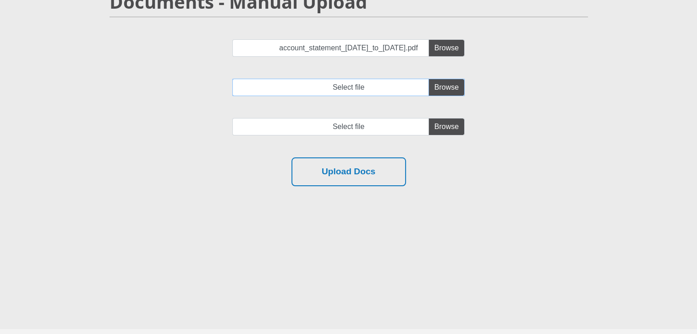
click at [447, 91] on input "Select file" at bounding box center [348, 87] width 232 height 17
click at [444, 93] on input "Select file" at bounding box center [348, 87] width 232 height 17
type input "C:\fakepath\Pay Slip - HW088 - [PERSON_NAME]pdf"
click at [445, 126] on input "file" at bounding box center [348, 126] width 232 height 17
type input "C:\fakepath\Pay Slip - HW088 - [PERSON_NAME]pdf"
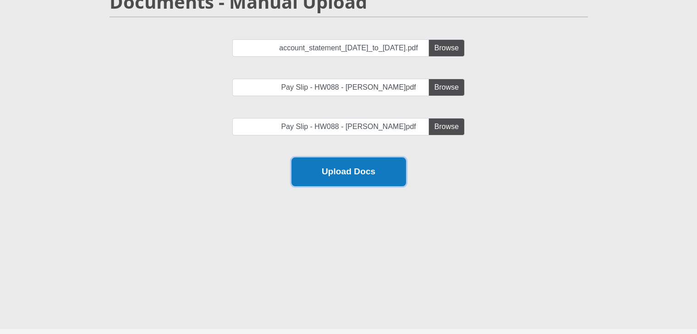
drag, startPoint x: 445, startPoint y: 126, endPoint x: 343, endPoint y: 178, distance: 114.5
click at [340, 177] on button "Upload Docs" at bounding box center [348, 172] width 115 height 29
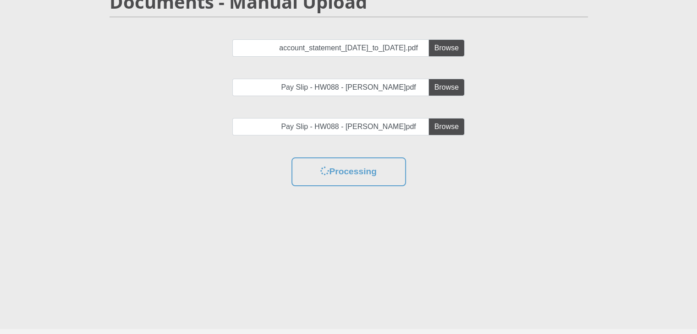
scroll to position [0, 0]
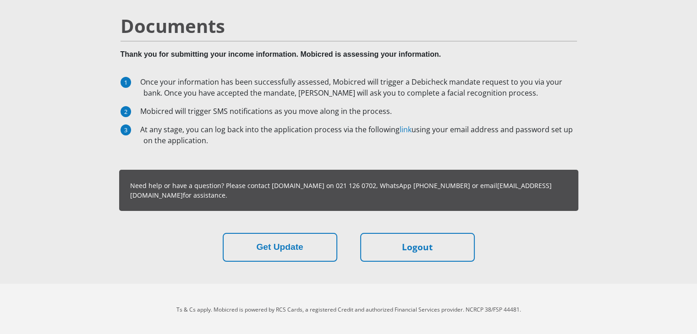
scroll to position [60, 0]
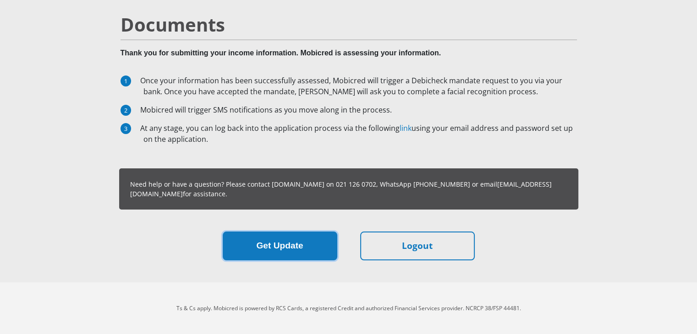
click at [300, 239] on button "Get Update" at bounding box center [280, 246] width 115 height 29
